Goal: Transaction & Acquisition: Download file/media

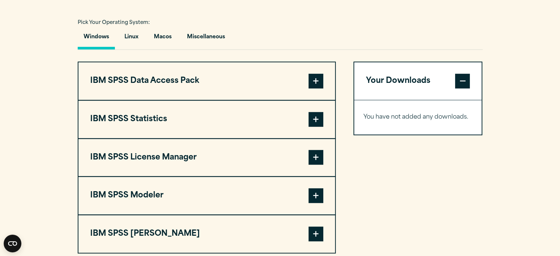
scroll to position [552, 0]
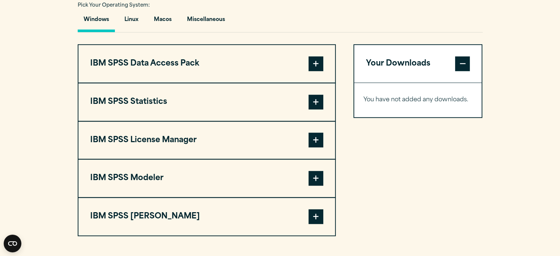
click at [166, 104] on button "IBM SPSS Statistics" at bounding box center [206, 102] width 257 height 38
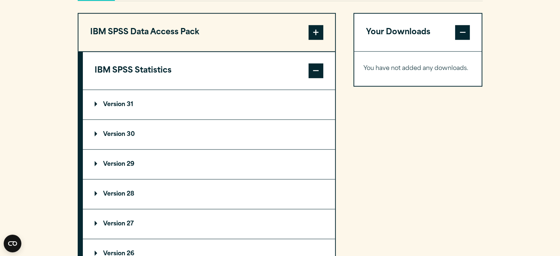
scroll to position [662, 0]
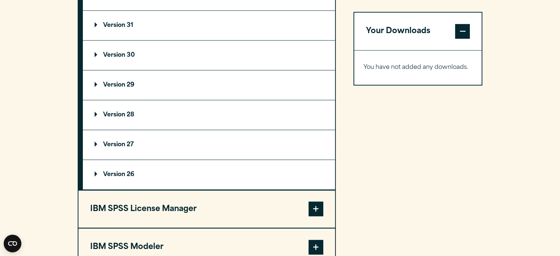
click at [116, 60] on summary "Version 30" at bounding box center [209, 54] width 252 height 29
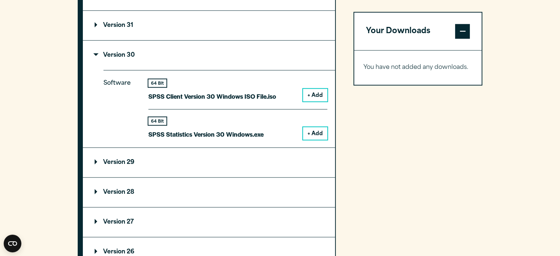
click at [306, 131] on button "+ Add" at bounding box center [315, 133] width 24 height 13
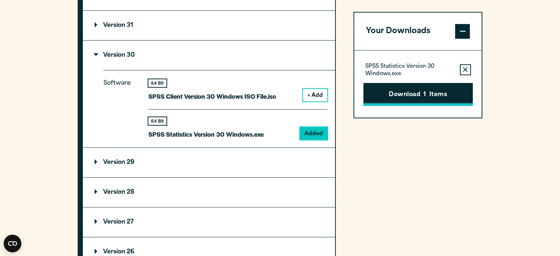
click at [397, 101] on button "Download 1 Items" at bounding box center [417, 94] width 109 height 23
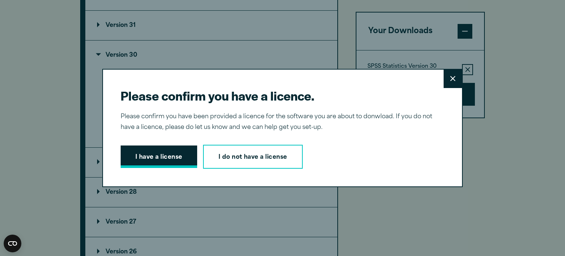
click at [140, 159] on button "I have a license" at bounding box center [159, 156] width 77 height 23
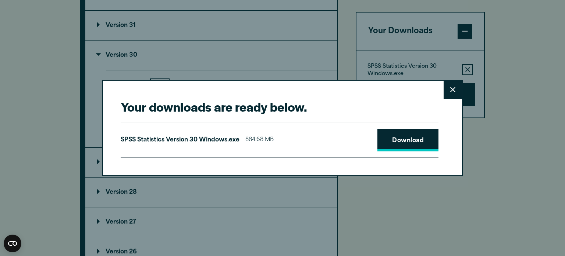
click at [396, 144] on link "Download" at bounding box center [408, 140] width 61 height 23
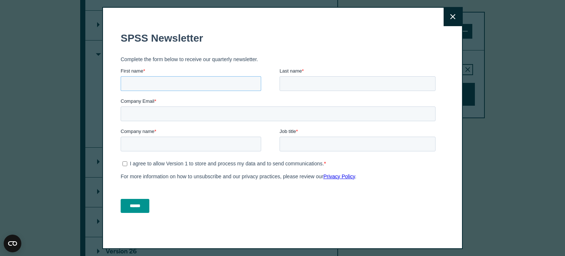
click at [173, 83] on input "First name *" at bounding box center [191, 83] width 141 height 15
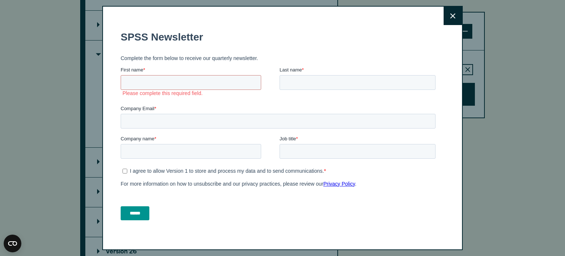
click at [447, 16] on button "Close" at bounding box center [453, 16] width 18 height 18
click at [445, 19] on button "Close" at bounding box center [453, 16] width 18 height 18
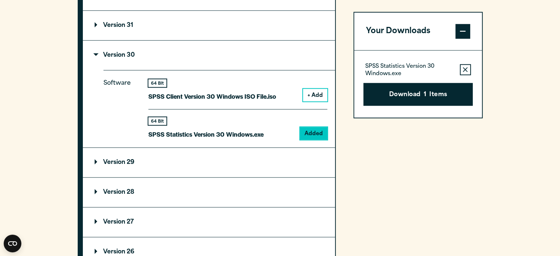
click at [446, 19] on div "Close" at bounding box center [280, 128] width 560 height 256
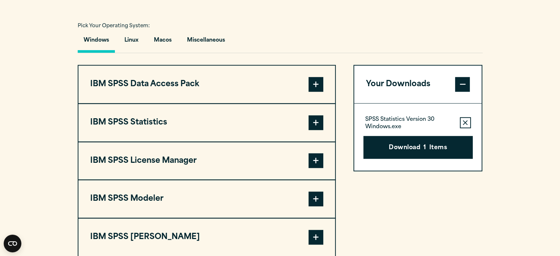
scroll to position [552, 0]
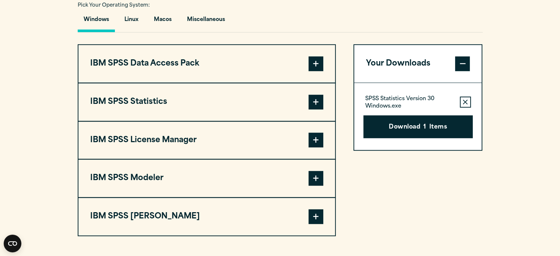
click at [143, 95] on button "IBM SPSS Statistics" at bounding box center [206, 102] width 257 height 38
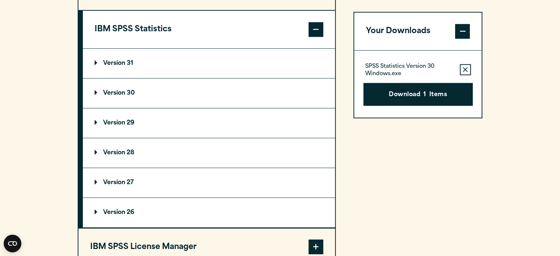
scroll to position [626, 0]
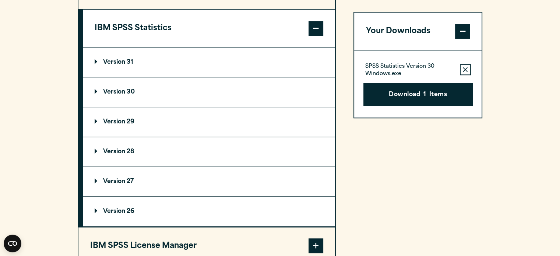
click at [125, 121] on p "Version 29" at bounding box center [115, 122] width 40 height 6
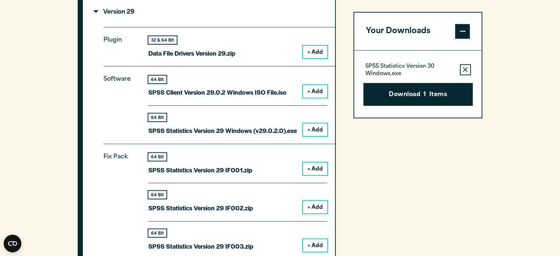
scroll to position [736, 0]
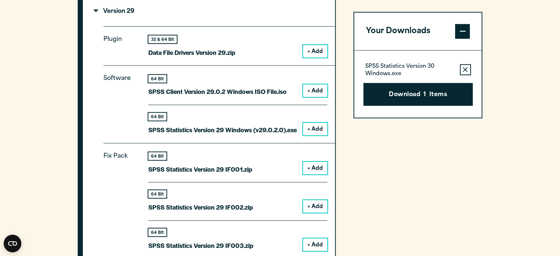
click at [314, 125] on button "+ Add" at bounding box center [315, 129] width 24 height 13
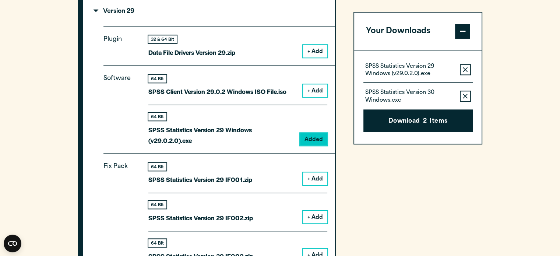
click at [461, 93] on button "Remove this item from your software download list" at bounding box center [465, 96] width 11 height 11
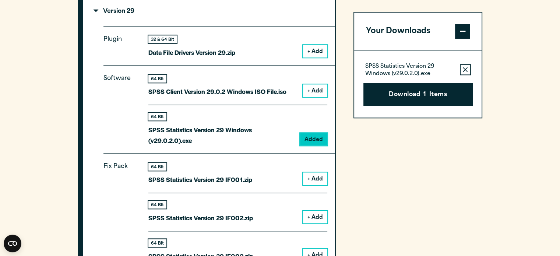
drag, startPoint x: 421, startPoint y: 97, endPoint x: 417, endPoint y: 100, distance: 5.0
click at [421, 97] on button "Download 1 Items" at bounding box center [417, 94] width 109 height 23
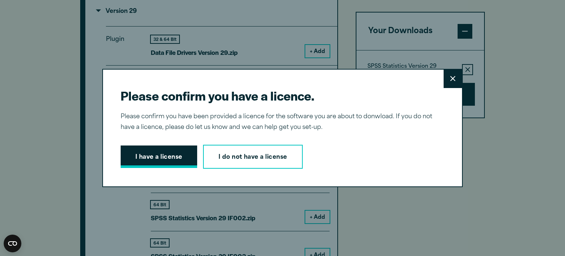
click at [165, 155] on button "I have a license" at bounding box center [159, 156] width 77 height 23
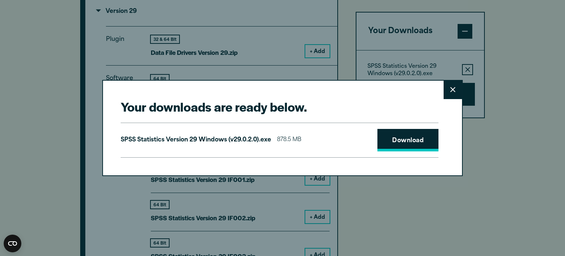
click at [410, 136] on link "Download" at bounding box center [408, 140] width 61 height 23
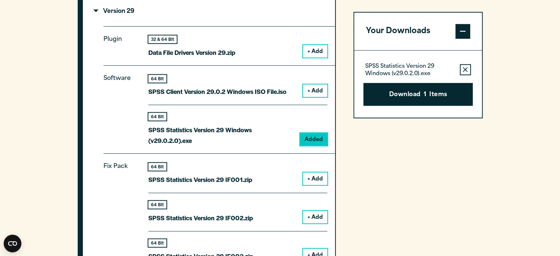
drag, startPoint x: 442, startPoint y: 0, endPoint x: 527, endPoint y: 63, distance: 105.0
click at [527, 63] on div "Your downloads are ready below. Close SPSS Statistics Version 29 Windows (v29.0…" at bounding box center [280, 128] width 560 height 256
click at [464, 71] on icon "button" at bounding box center [465, 69] width 5 height 5
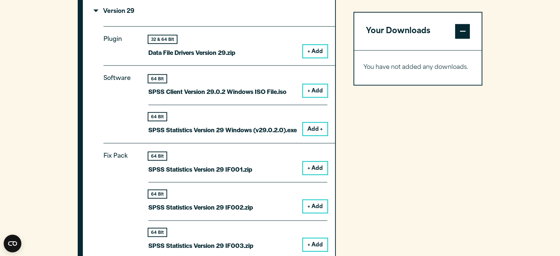
click at [457, 33] on span at bounding box center [462, 31] width 15 height 15
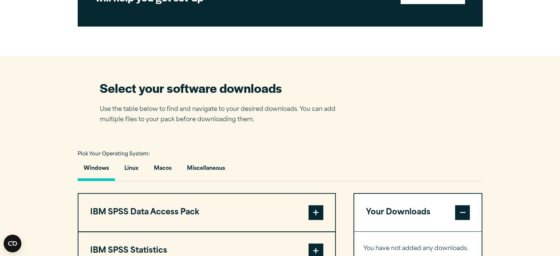
scroll to position [481, 0]
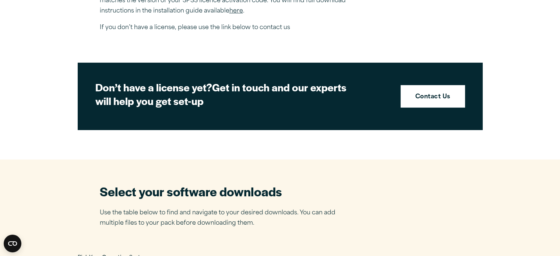
scroll to position [297, 0]
